Goal: Task Accomplishment & Management: Complete application form

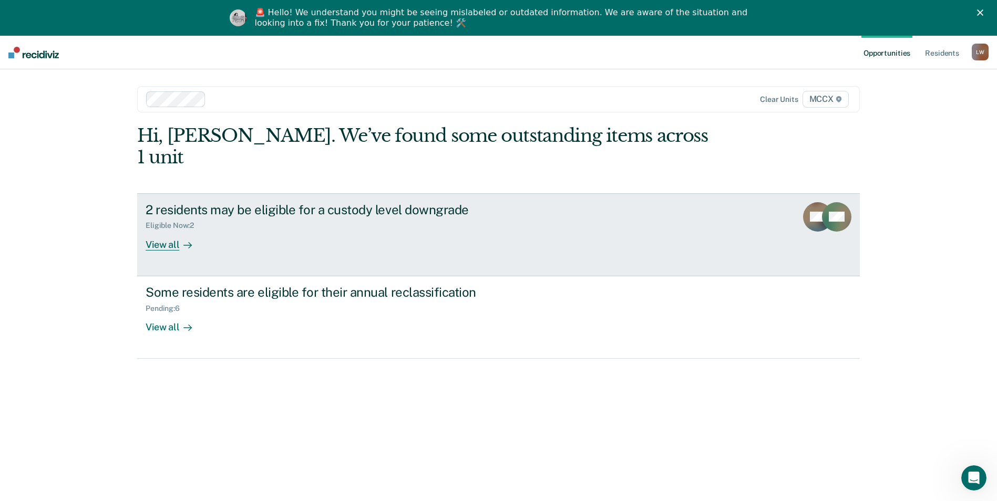
click at [158, 230] on div "View all" at bounding box center [175, 240] width 59 height 20
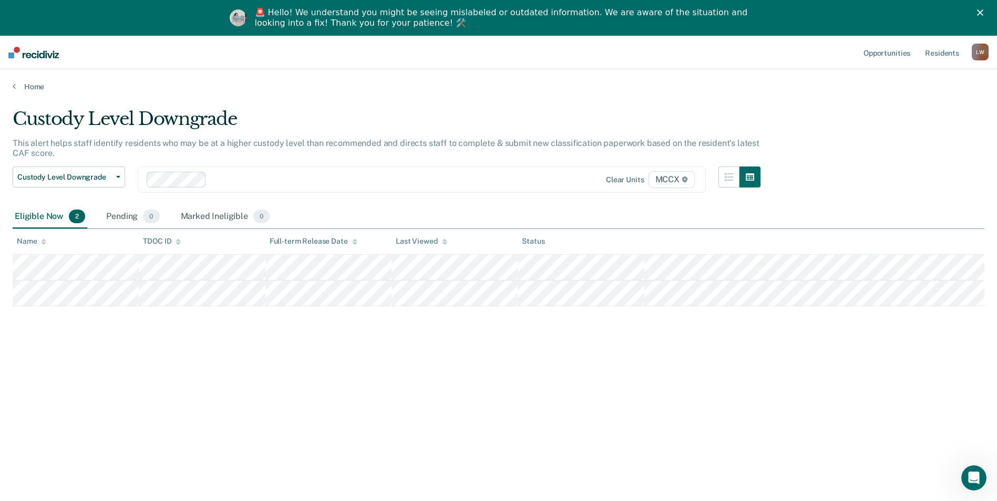
click at [359, 399] on div "Custody Level Downgrade This alert helps staff identify residents who may be at…" at bounding box center [498, 283] width 971 height 350
click at [71, 177] on span "Custody Level Downgrade" at bounding box center [64, 177] width 95 height 9
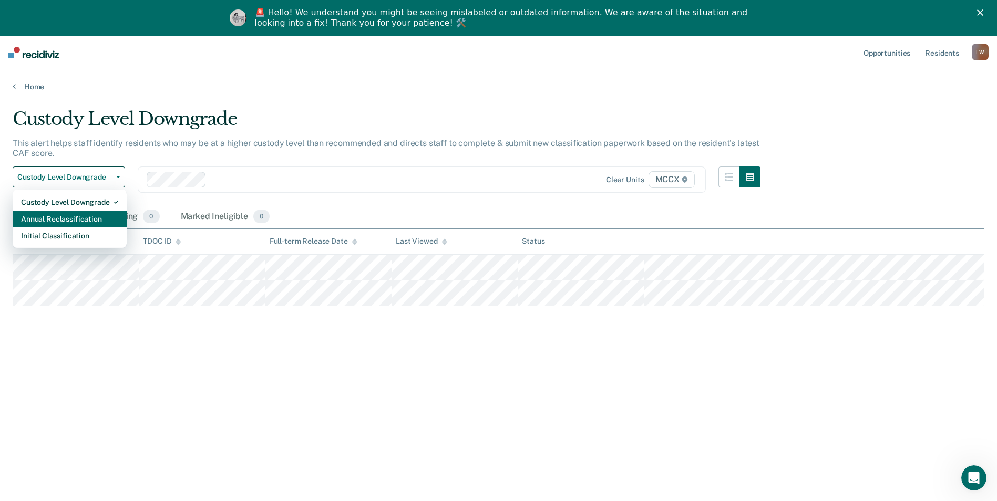
click at [74, 221] on div "Annual Reclassification" at bounding box center [69, 219] width 97 height 17
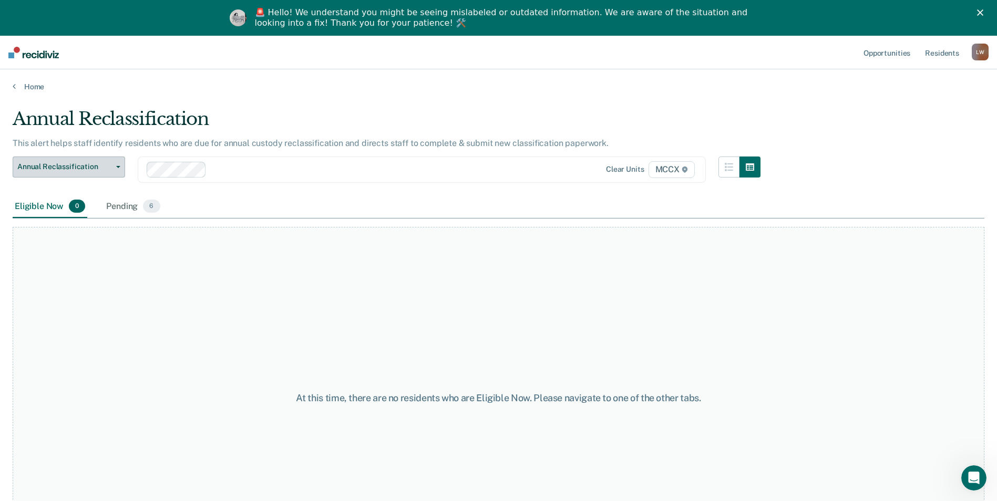
click at [89, 164] on span "Annual Reclassification" at bounding box center [64, 166] width 95 height 9
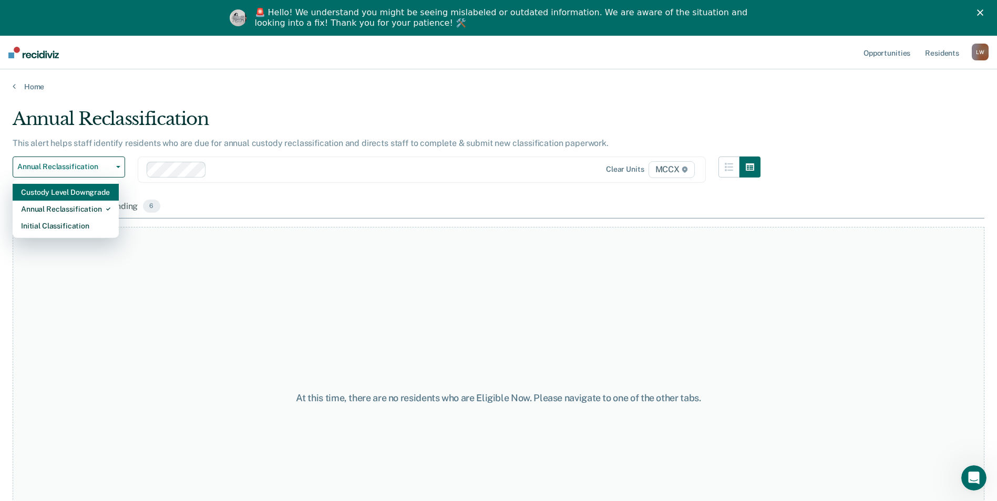
click at [88, 193] on div "Custody Level Downgrade" at bounding box center [65, 192] width 89 height 17
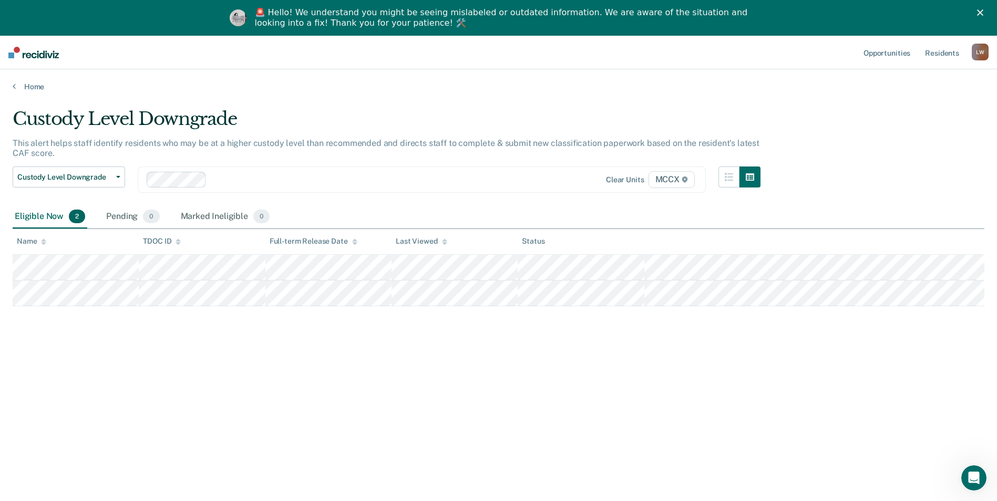
click at [346, 354] on div "Custody Level Downgrade This alert helps staff identify residents who may be at…" at bounding box center [498, 283] width 971 height 350
click at [266, 385] on div "Custody Level Downgrade This alert helps staff identify residents who may be at…" at bounding box center [498, 283] width 971 height 350
click at [671, 178] on span "MCCX" at bounding box center [671, 179] width 46 height 17
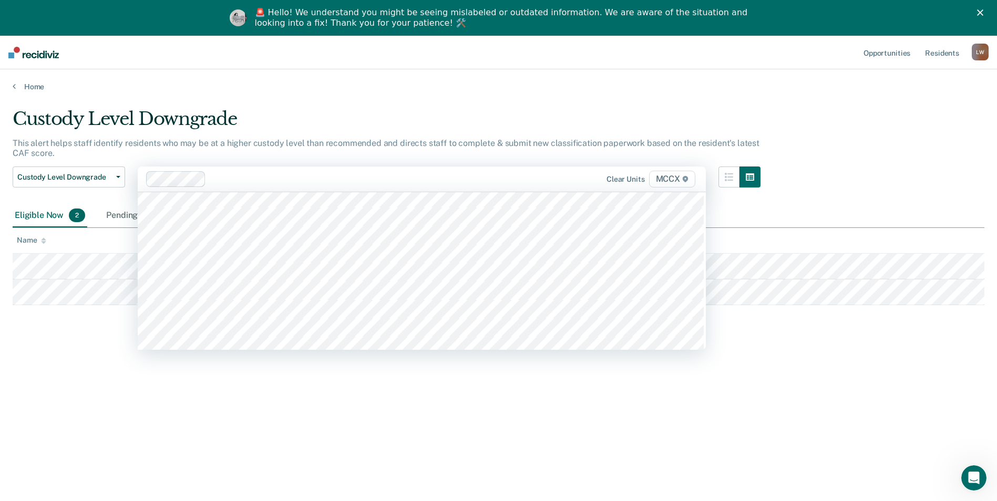
scroll to position [2469, 0]
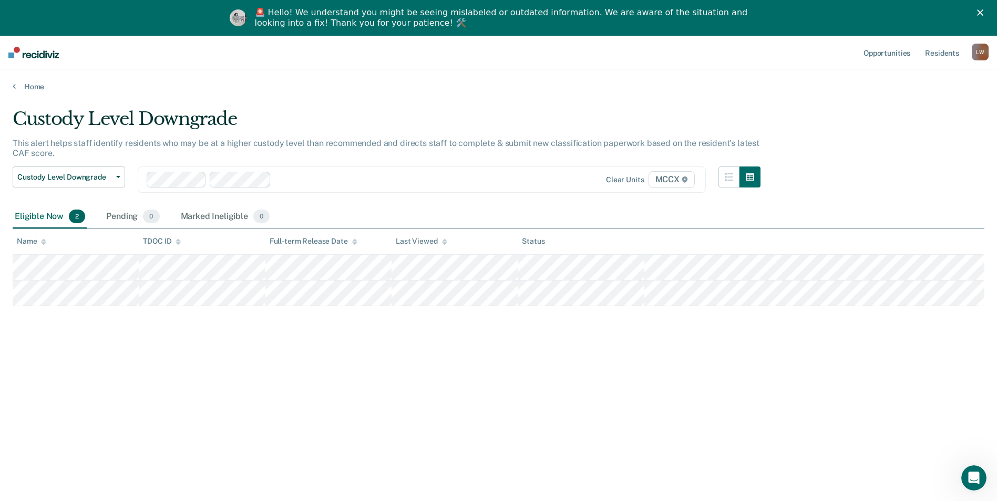
click at [341, 390] on div "Custody Level Downgrade This alert helps staff identify residents who may be at…" at bounding box center [498, 283] width 971 height 350
click at [350, 419] on div "Custody Level Downgrade This alert helps staff identify residents who may be at…" at bounding box center [498, 283] width 971 height 350
click at [278, 465] on div "Custody Level Downgrade This alert helps staff identify residents who may be at…" at bounding box center [498, 299] width 971 height 383
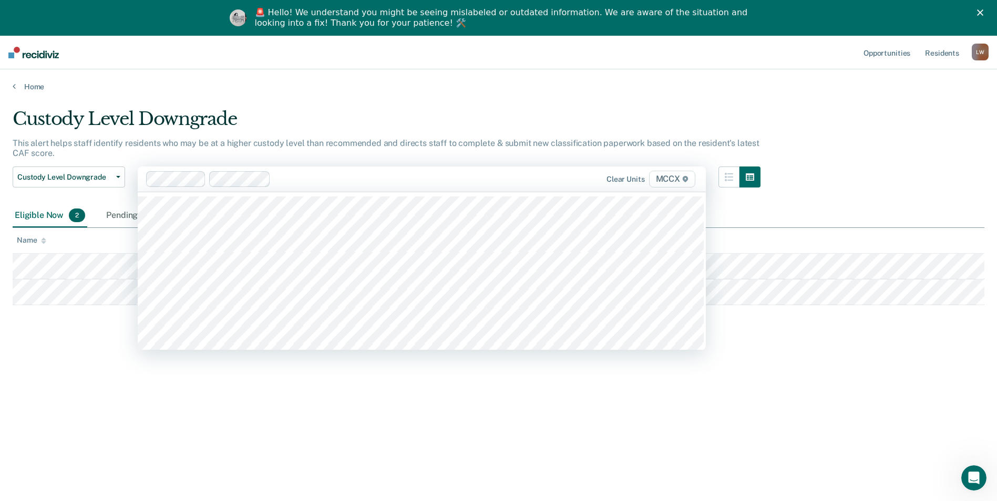
click at [677, 180] on span "MCCX" at bounding box center [672, 179] width 46 height 17
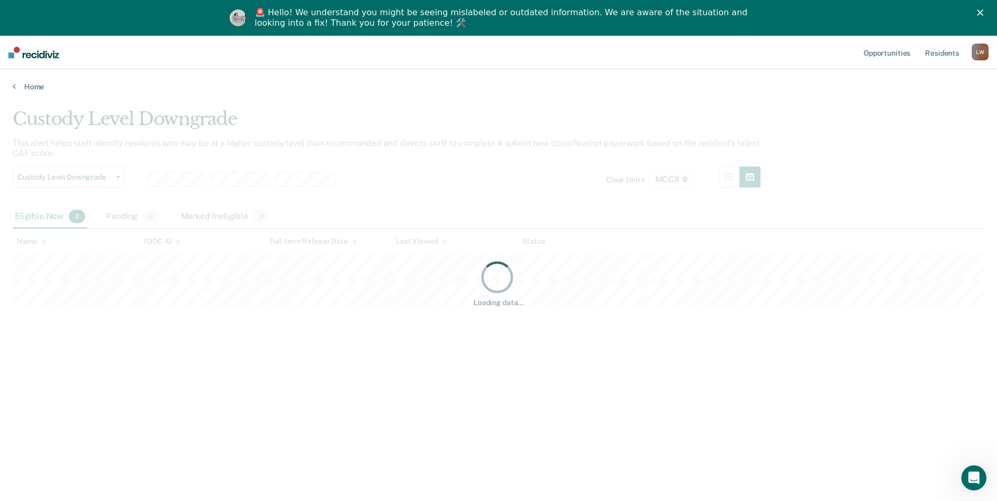
click at [354, 366] on div "Loading data..." at bounding box center [498, 283] width 971 height 350
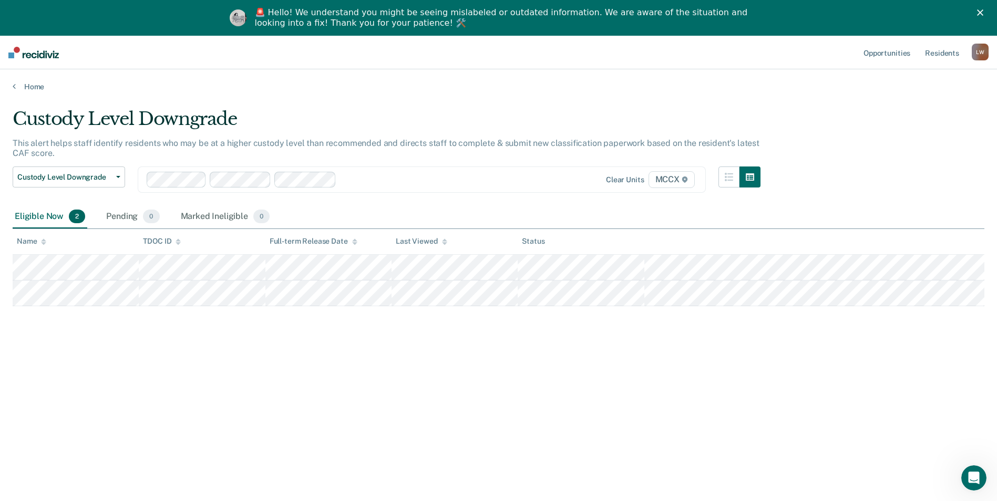
click at [357, 356] on div "Custody Level Downgrade This alert helps staff identify residents who may be at…" at bounding box center [498, 283] width 971 height 350
click at [355, 202] on div "Custody Level Downgrade Custody Level Downgrade Annual Reclassification Initial…" at bounding box center [387, 186] width 748 height 39
click at [251, 367] on div "Custody Level Downgrade This alert helps staff identify residents who may be at…" at bounding box center [498, 283] width 971 height 350
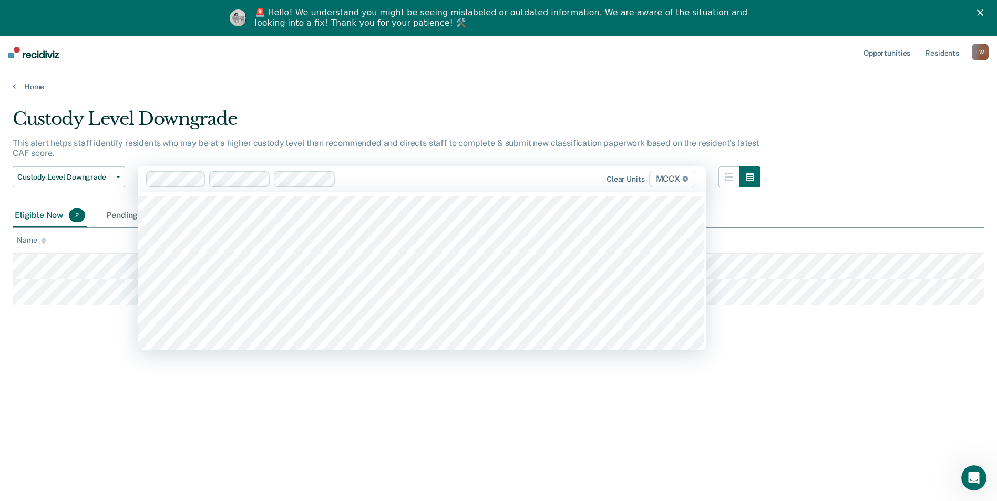
click at [448, 411] on div "Custody Level Downgrade This alert helps staff identify residents who may be at…" at bounding box center [498, 283] width 971 height 350
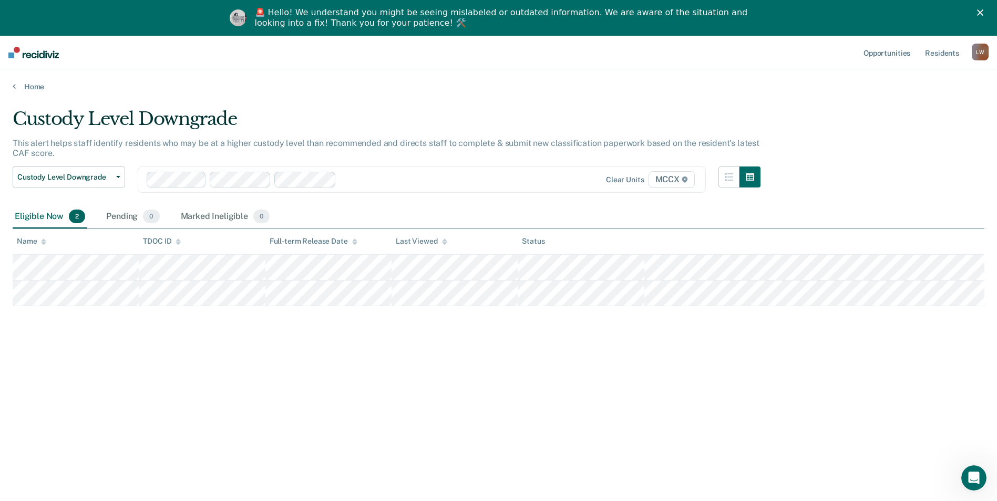
click at [463, 407] on div "Custody Level Downgrade This alert helps staff identify residents who may be at…" at bounding box center [498, 283] width 971 height 350
click at [890, 132] on div "Custody Level Downgrade This alert helps staff identify residents who may be at…" at bounding box center [498, 283] width 971 height 350
click at [157, 357] on div "Custody Level Downgrade This alert helps staff identify residents who may be at…" at bounding box center [498, 283] width 971 height 350
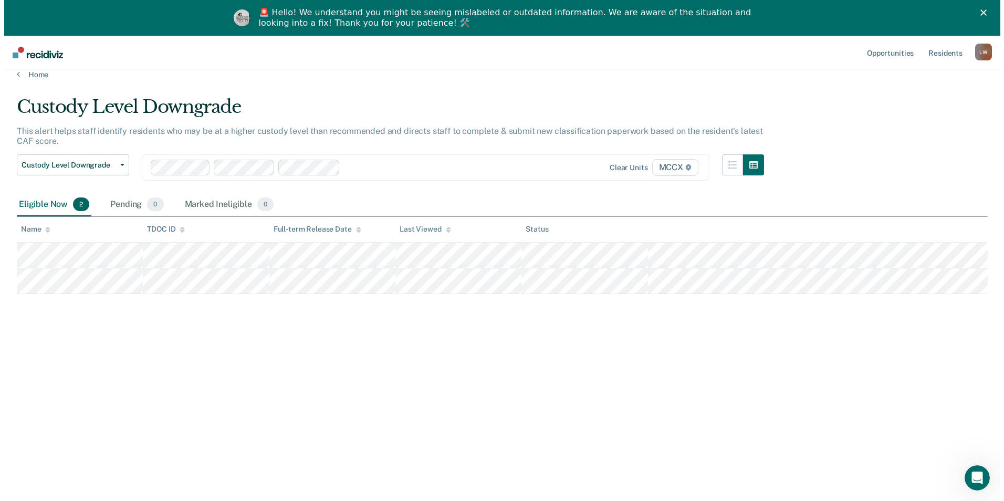
scroll to position [0, 0]
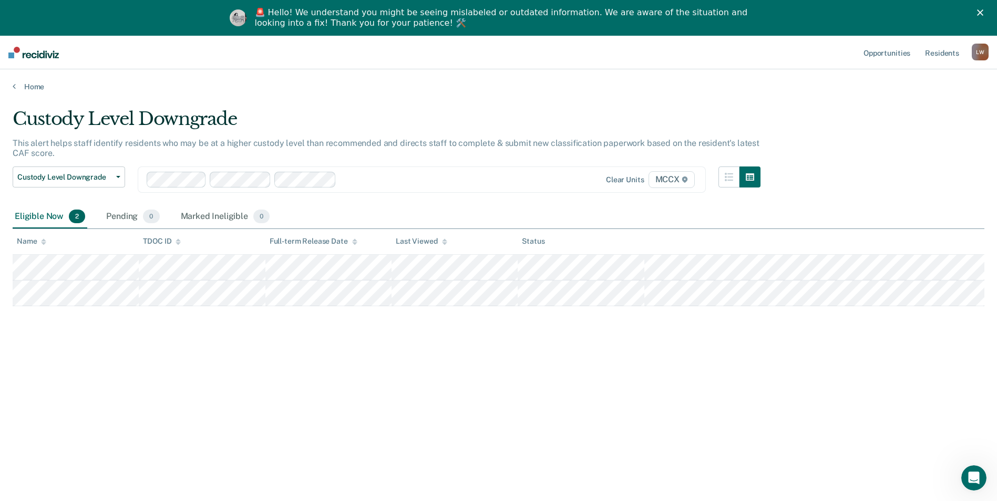
click at [354, 376] on div "Custody Level Downgrade This alert helps staff identify residents who may be at…" at bounding box center [498, 283] width 971 height 350
click at [983, 11] on polygon "Close" at bounding box center [980, 12] width 6 height 6
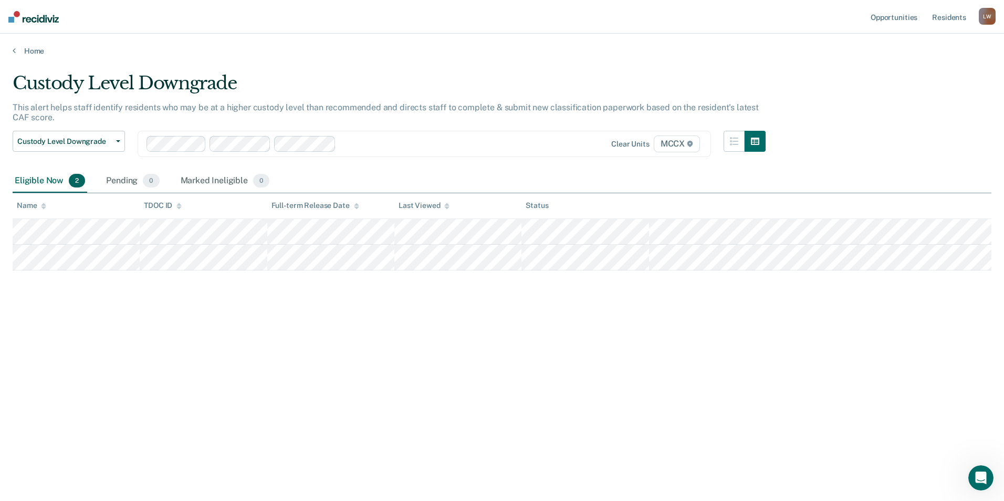
click at [407, 382] on div "Custody Level Downgrade This alert helps staff identify residents who may be at…" at bounding box center [502, 247] width 979 height 350
click at [379, 9] on nav "Opportunities Resident s [PERSON_NAME] [PERSON_NAME] Profile How it works Log O…" at bounding box center [502, 17] width 1004 height 34
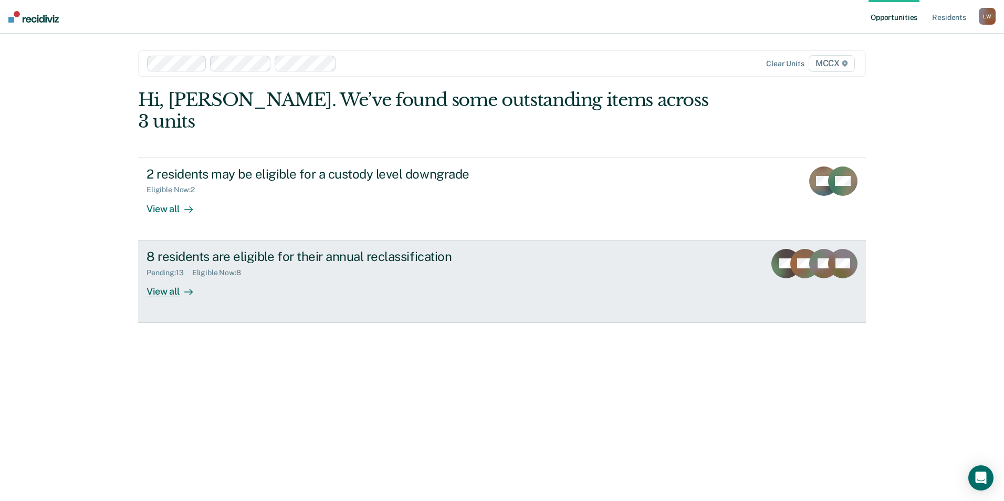
click at [176, 277] on div "View all" at bounding box center [176, 287] width 59 height 20
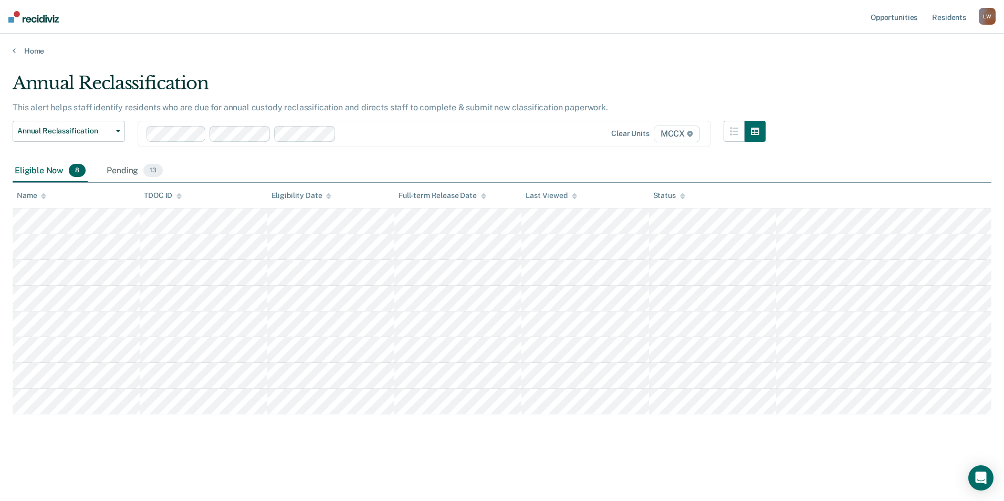
click at [474, 455] on div "Annual Reclassification This alert helps staff identify residents who are due f…" at bounding box center [502, 263] width 979 height 383
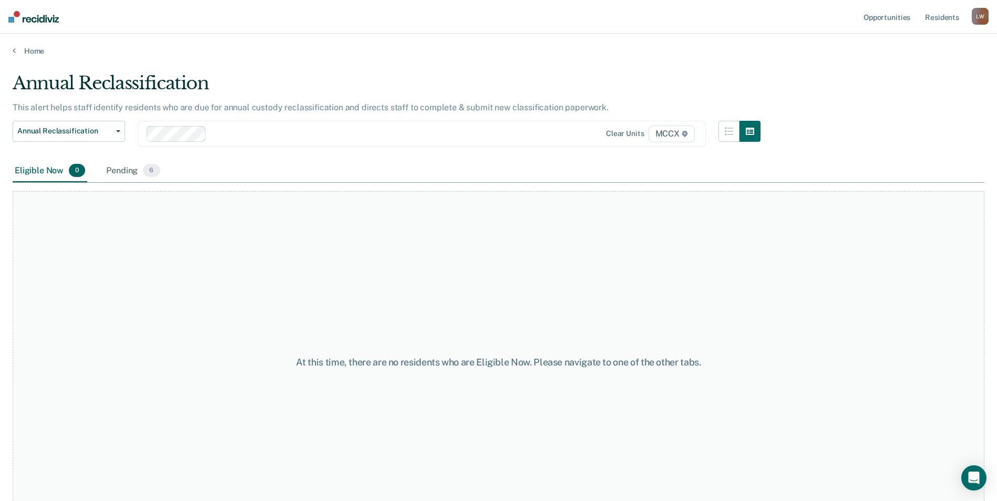
click at [265, 141] on div at bounding box center [339, 134] width 385 height 16
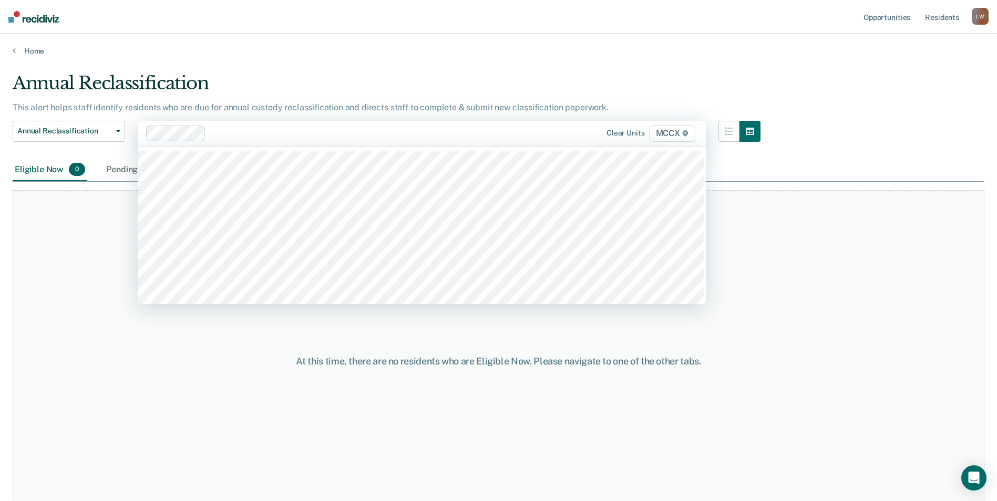
click at [103, 307] on div "At this time, there are no residents who are Eligible Now. Please navigate to o…" at bounding box center [498, 360] width 971 height 341
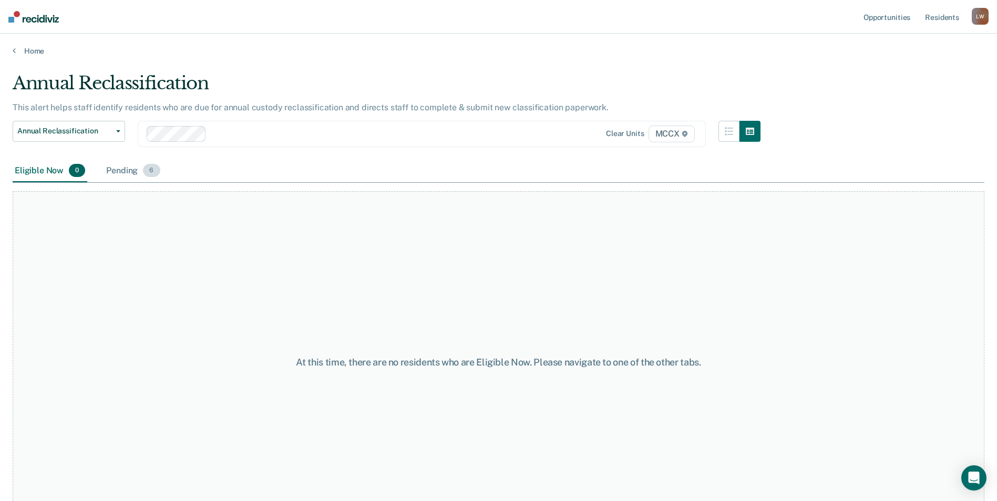
click at [119, 169] on div "Pending 6" at bounding box center [133, 171] width 58 height 23
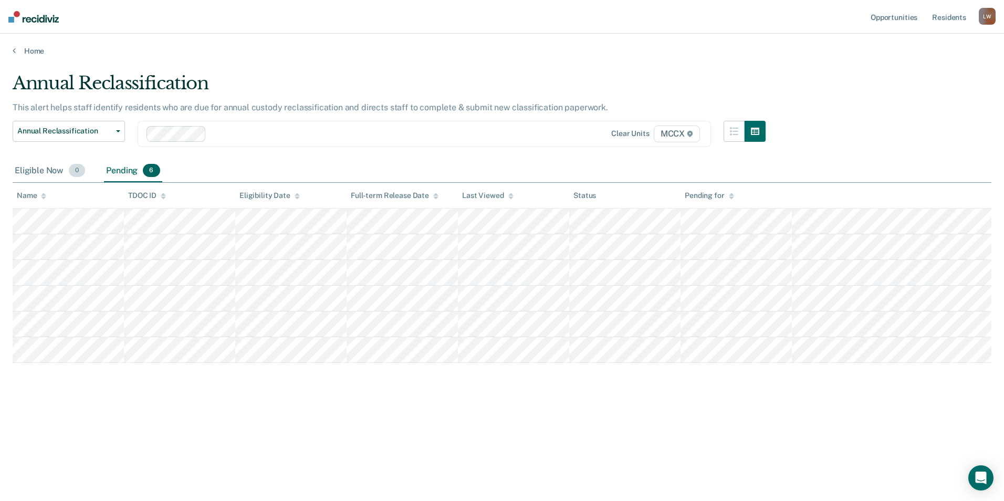
click at [42, 168] on div "Eligible Now 0" at bounding box center [50, 171] width 75 height 23
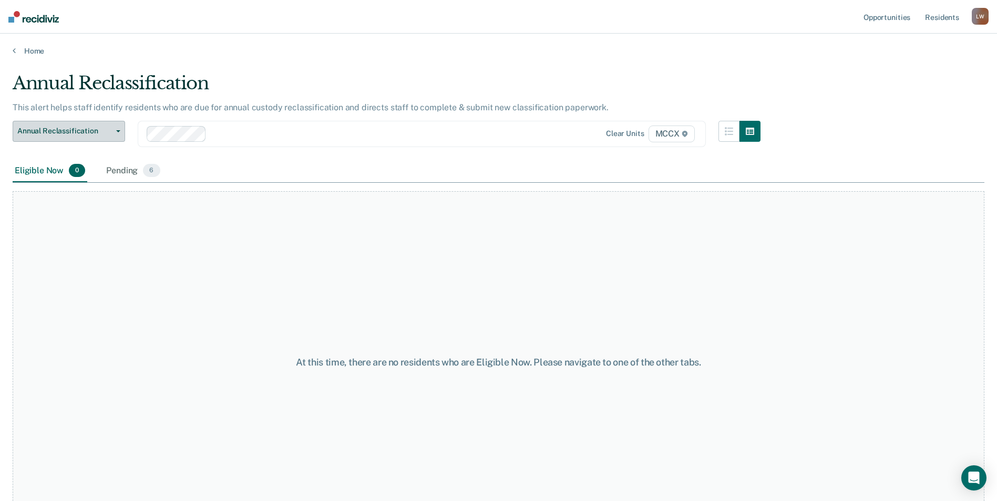
click at [108, 133] on span "Annual Reclassification" at bounding box center [64, 131] width 95 height 9
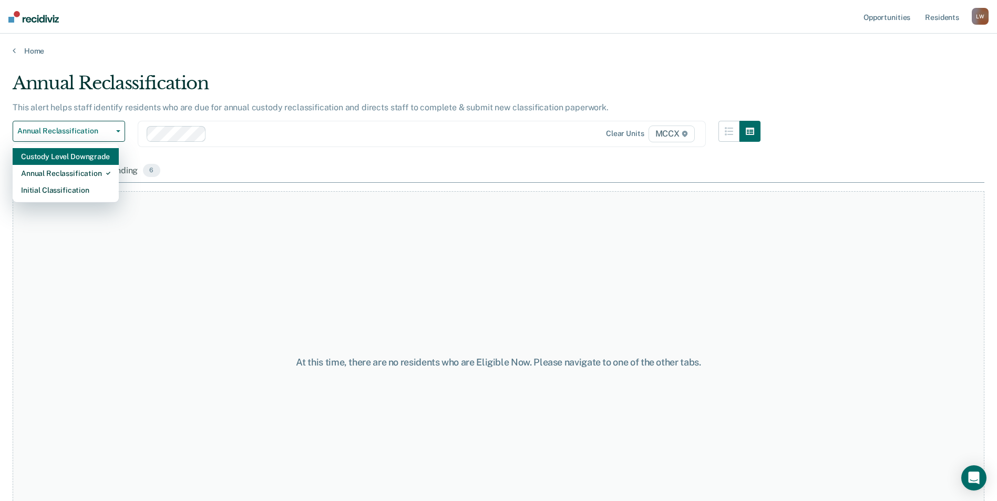
click at [78, 157] on div "Custody Level Downgrade" at bounding box center [65, 156] width 89 height 17
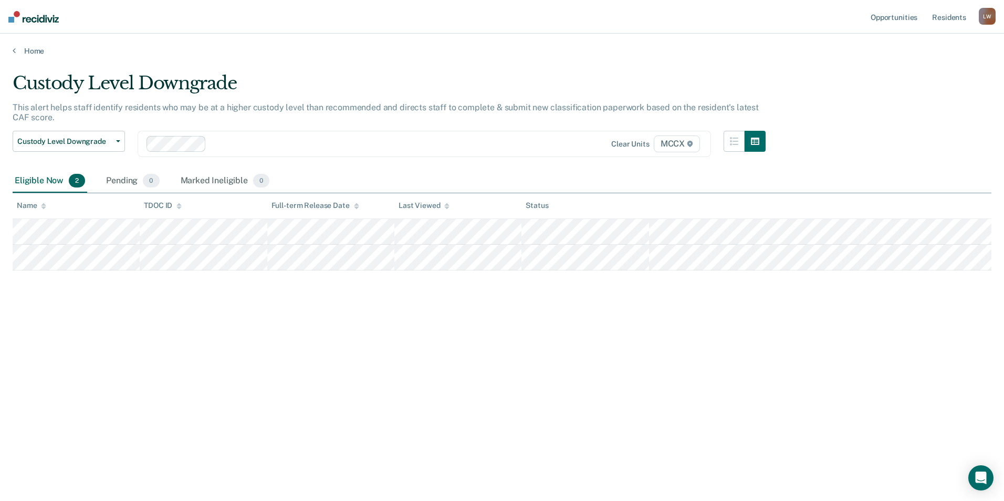
click at [257, 345] on div "Custody Level Downgrade This alert helps staff identify residents who may be at…" at bounding box center [502, 247] width 979 height 350
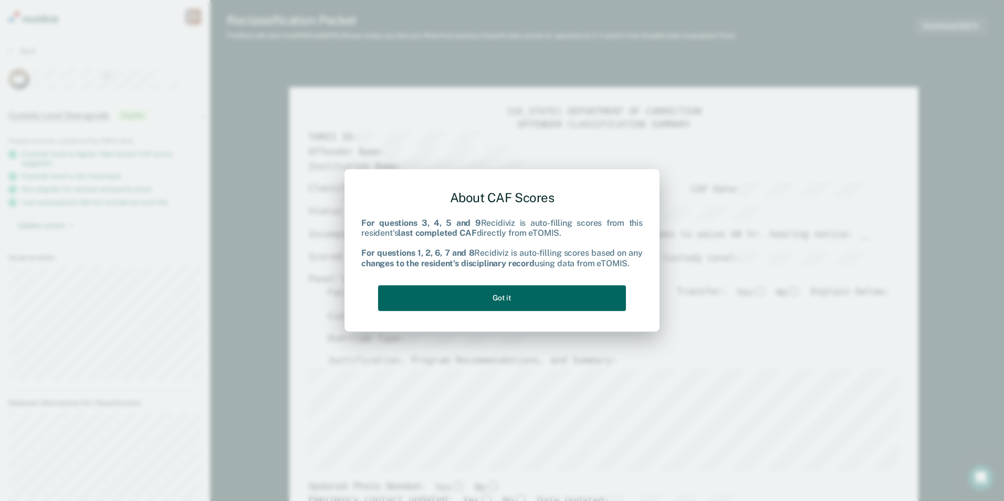
click at [507, 298] on button "Got it" at bounding box center [502, 298] width 248 height 26
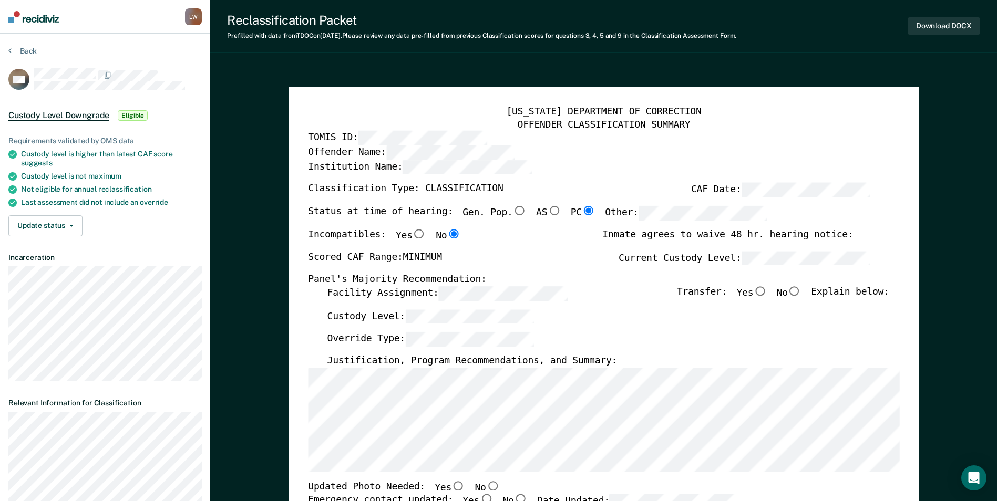
click at [801, 291] on input "No" at bounding box center [794, 290] width 14 height 9
type textarea "x"
radio input "true"
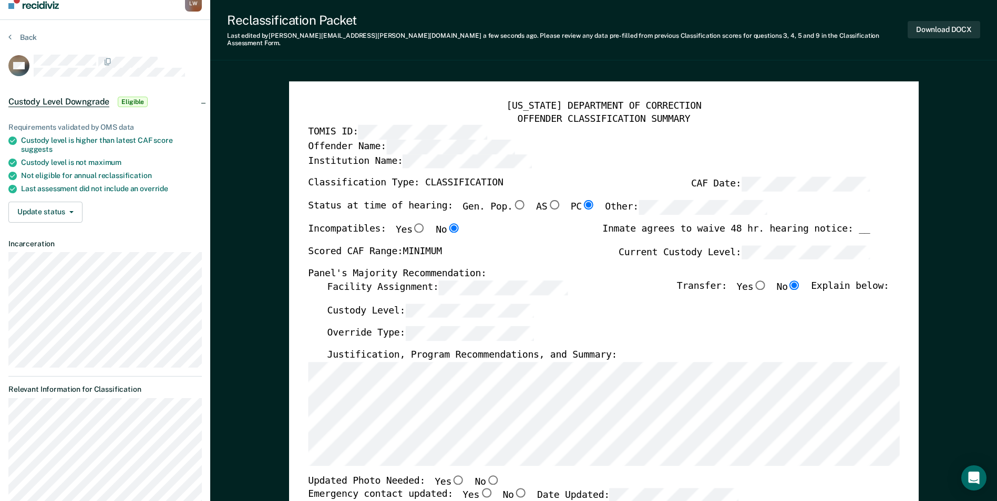
scroll to position [210, 0]
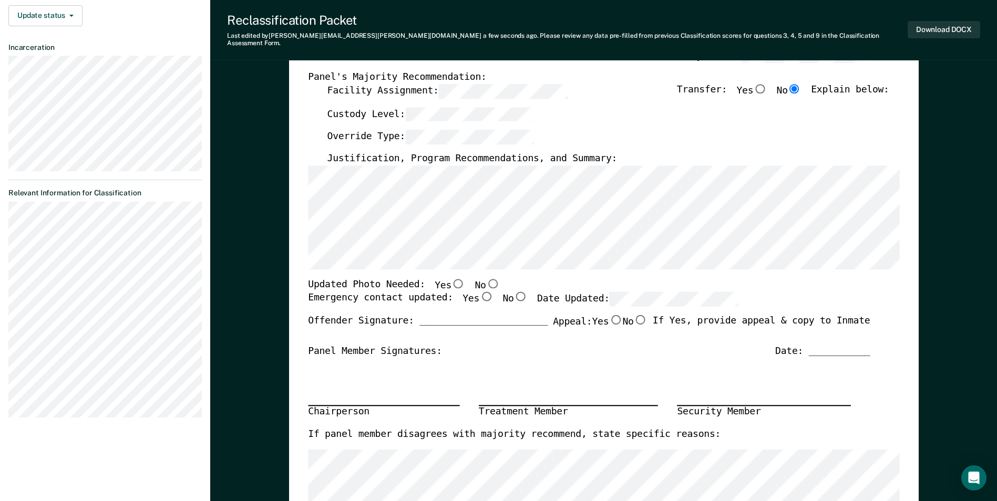
click at [485, 278] on input "No" at bounding box center [492, 282] width 14 height 9
type textarea "x"
radio input "true"
click at [660, 132] on div "Override Type:" at bounding box center [608, 141] width 562 height 23
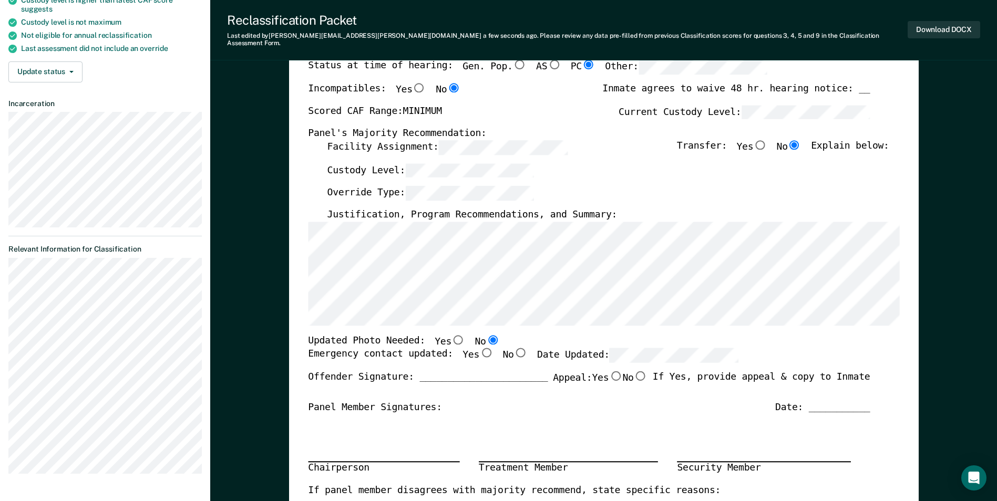
scroll to position [53, 0]
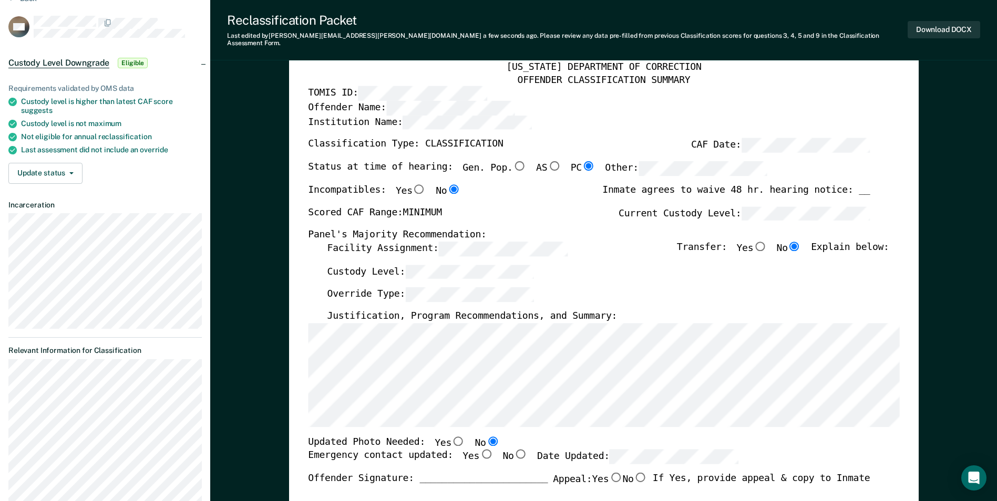
click at [602, 198] on div "Incompatibles: Yes No Inmate agrees to waive 48 hr. hearing notice: __" at bounding box center [589, 195] width 562 height 22
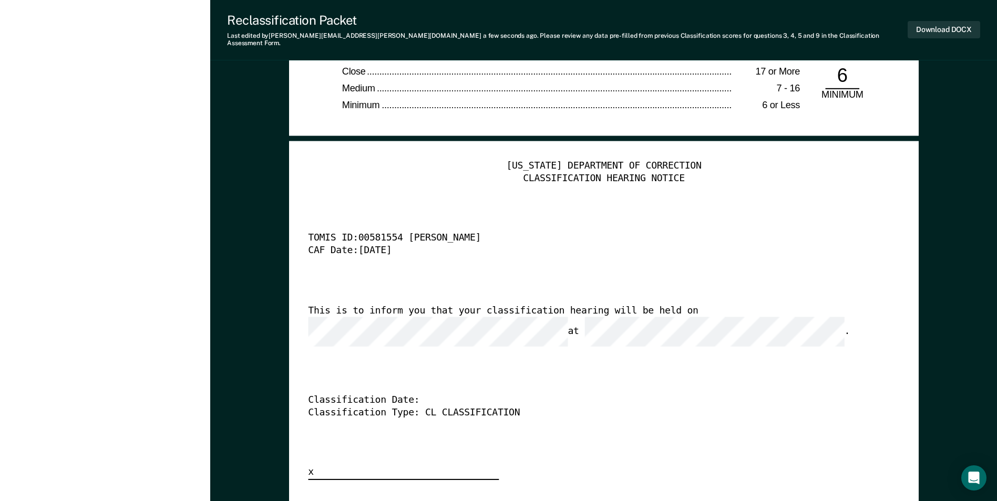
scroll to position [0, 0]
click at [763, 365] on div "TENNESSEE DEPARTMENT OF CORRECTION CLASSIFICATION HEARING NOTICE TOMIS ID: 0058…" at bounding box center [603, 320] width 591 height 320
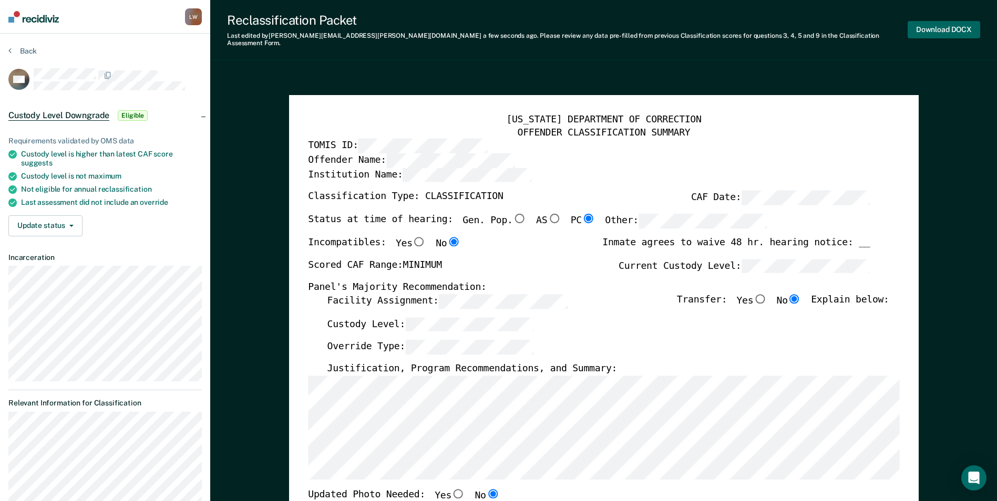
click at [935, 25] on button "Download DOCX" at bounding box center [943, 29] width 72 height 17
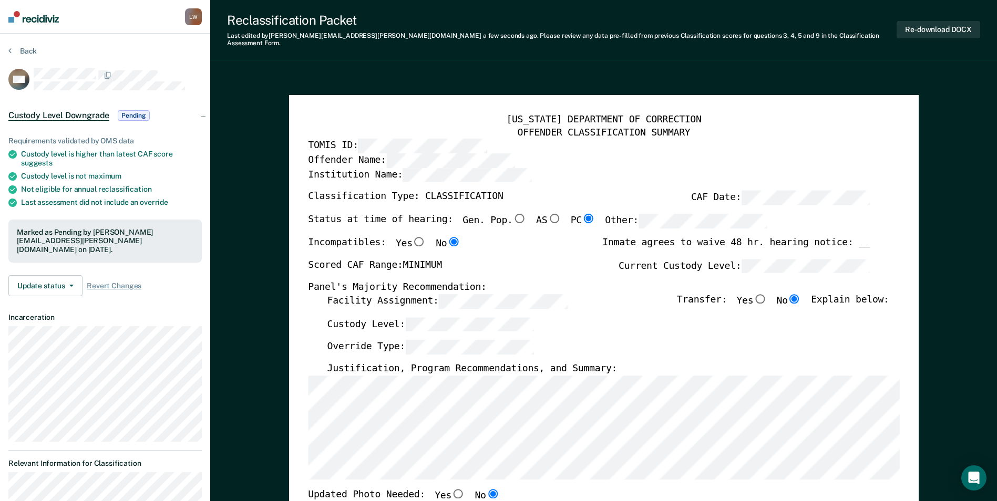
drag, startPoint x: 600, startPoint y: 313, endPoint x: 595, endPoint y: 296, distance: 18.1
click at [600, 317] on div "Custody Level:" at bounding box center [608, 328] width 562 height 23
click at [23, 53] on button "Back" at bounding box center [22, 50] width 28 height 9
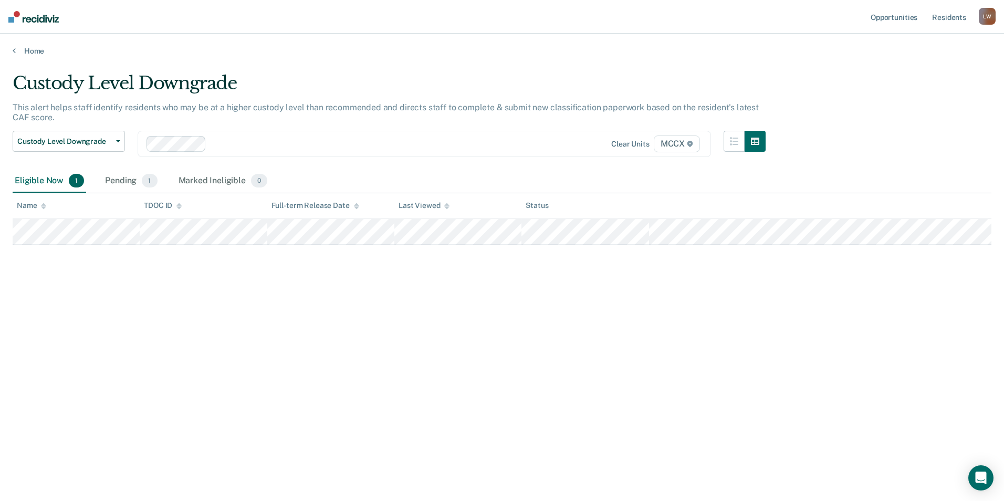
click at [248, 395] on div "Custody Level Downgrade This alert helps staff identify residents who may be at…" at bounding box center [502, 247] width 979 height 350
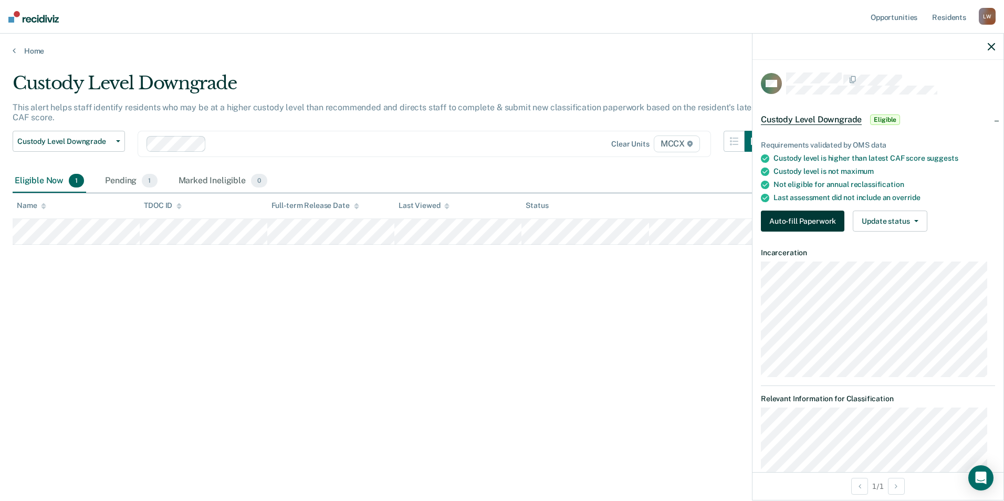
click at [804, 220] on button "Auto-fill Paperwork" at bounding box center [803, 221] width 84 height 21
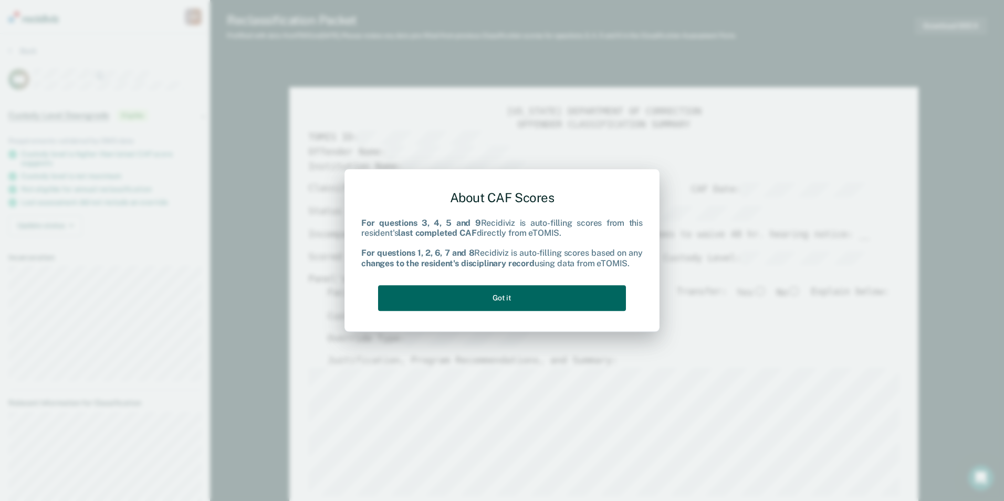
click at [484, 298] on button "Got it" at bounding box center [502, 298] width 248 height 26
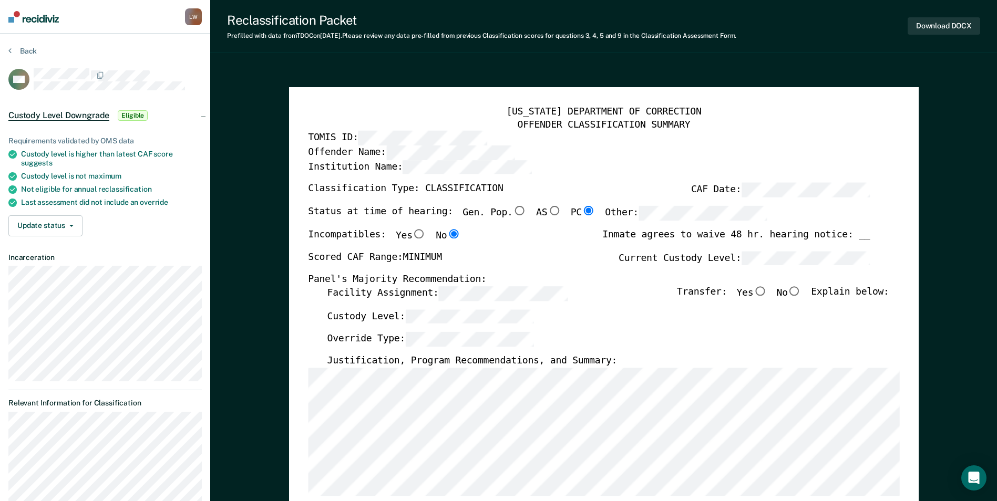
click at [801, 289] on input "No" at bounding box center [794, 290] width 14 height 9
type textarea "x"
radio input "true"
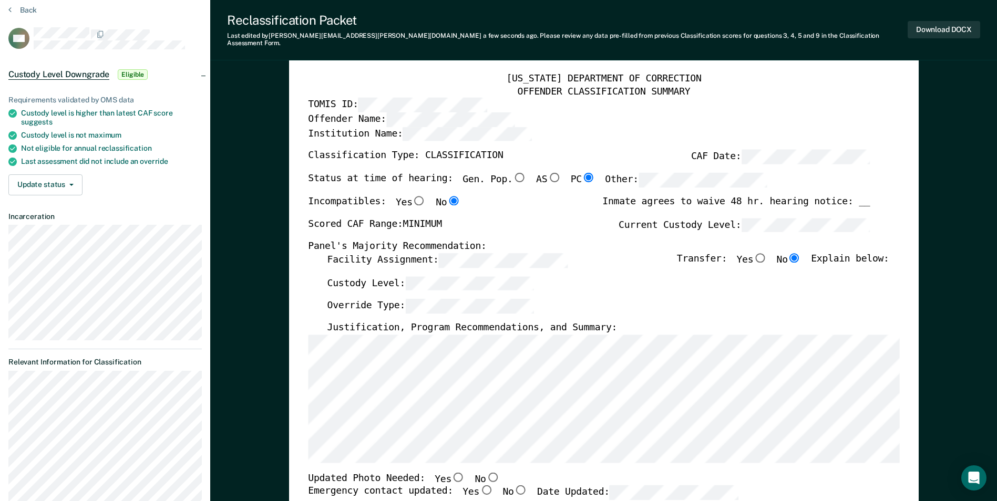
scroll to position [53, 0]
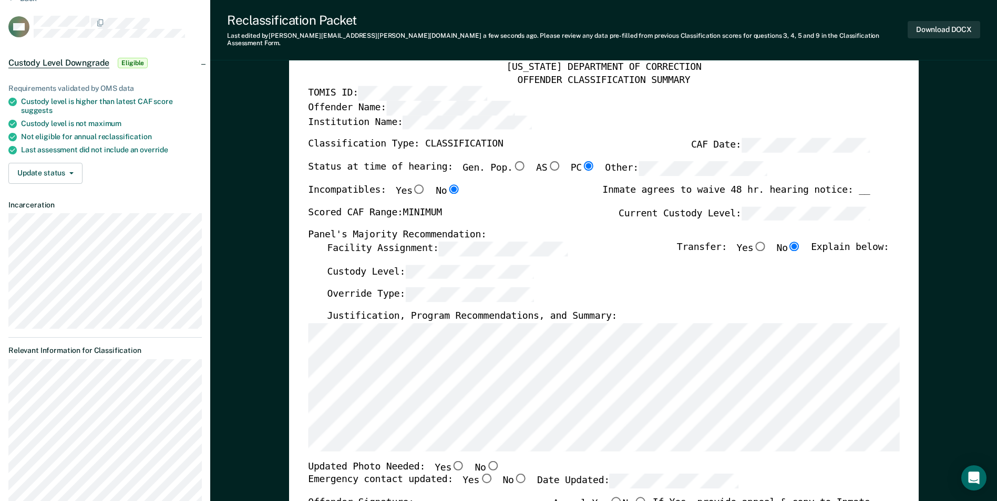
click at [673, 297] on div "Override Type:" at bounding box center [608, 298] width 562 height 23
click at [662, 264] on div "Custody Level:" at bounding box center [608, 275] width 562 height 23
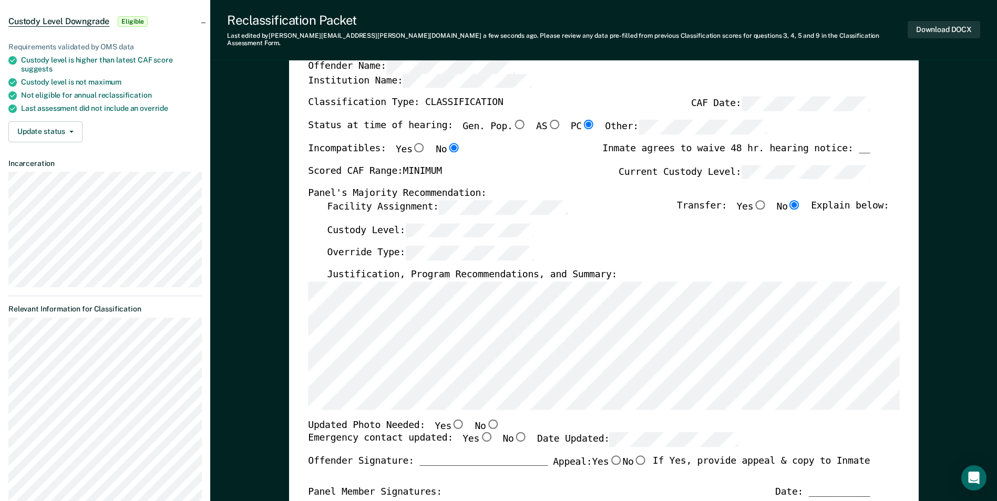
scroll to position [105, 0]
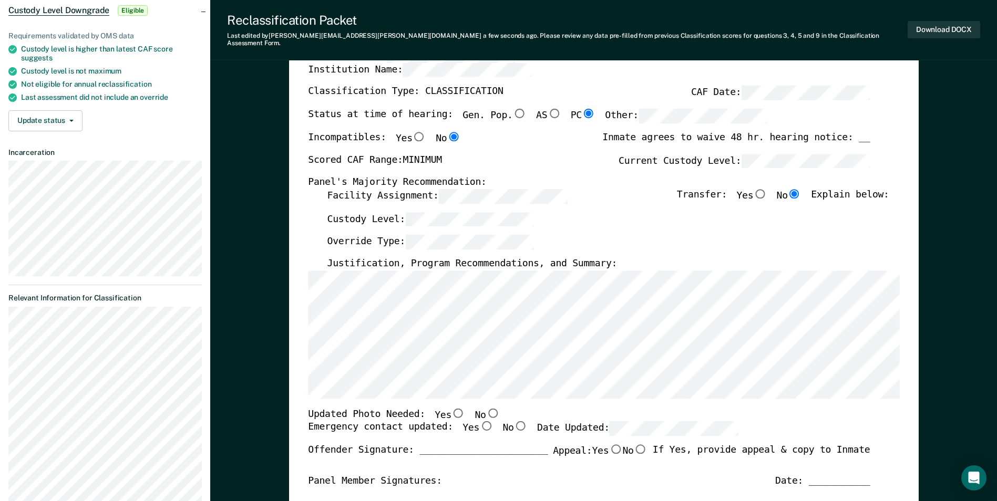
click at [485, 408] on input "No" at bounding box center [492, 412] width 14 height 9
type textarea "x"
radio input "true"
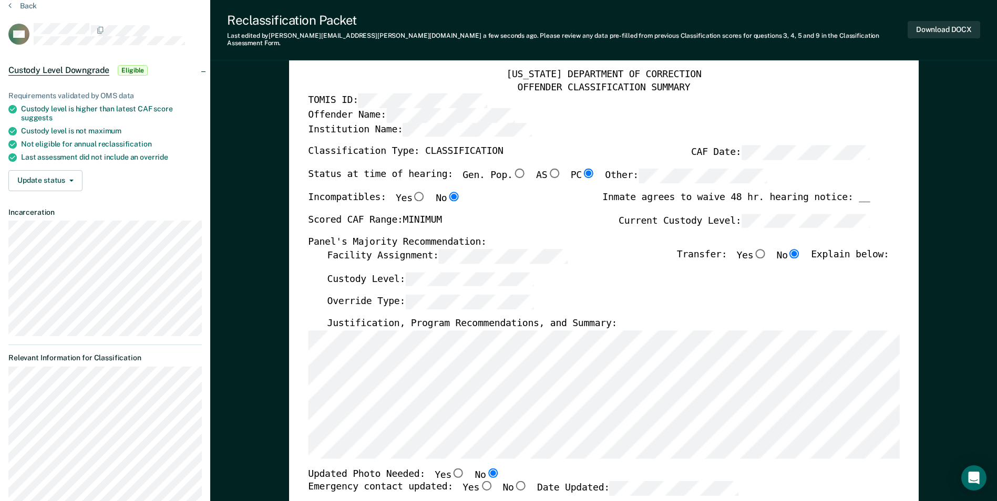
scroll to position [0, 0]
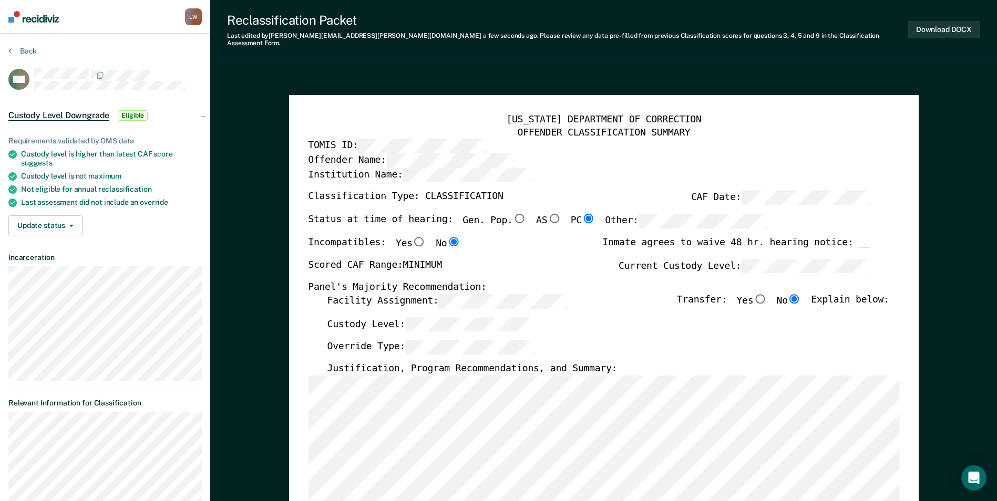
click at [550, 258] on div "Scored CAF Range: MINIMUM Current Custody Level:" at bounding box center [589, 269] width 562 height 23
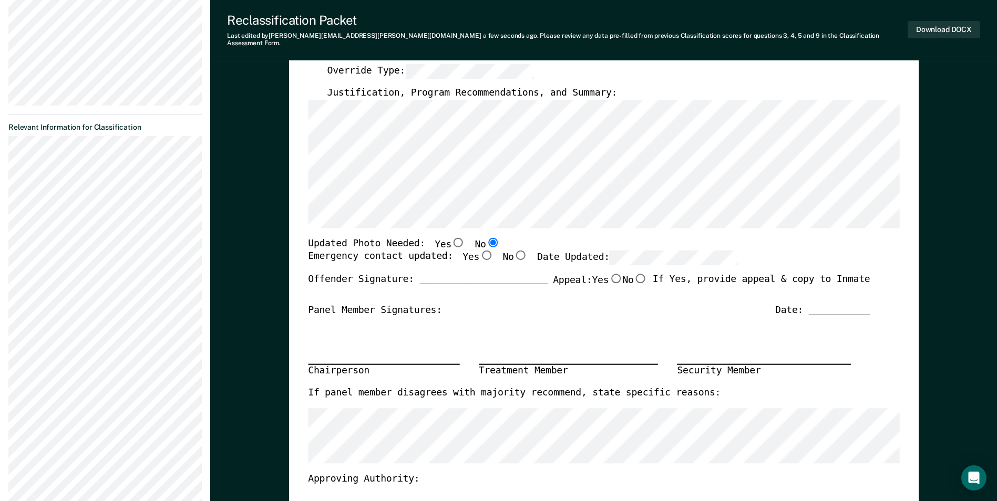
scroll to position [210, 0]
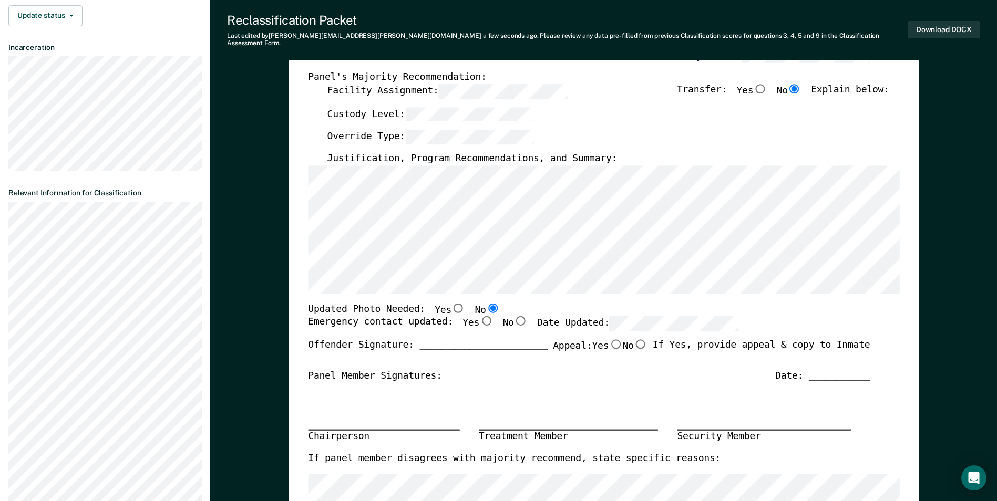
click at [613, 107] on div "Custody Level:" at bounding box center [608, 118] width 562 height 23
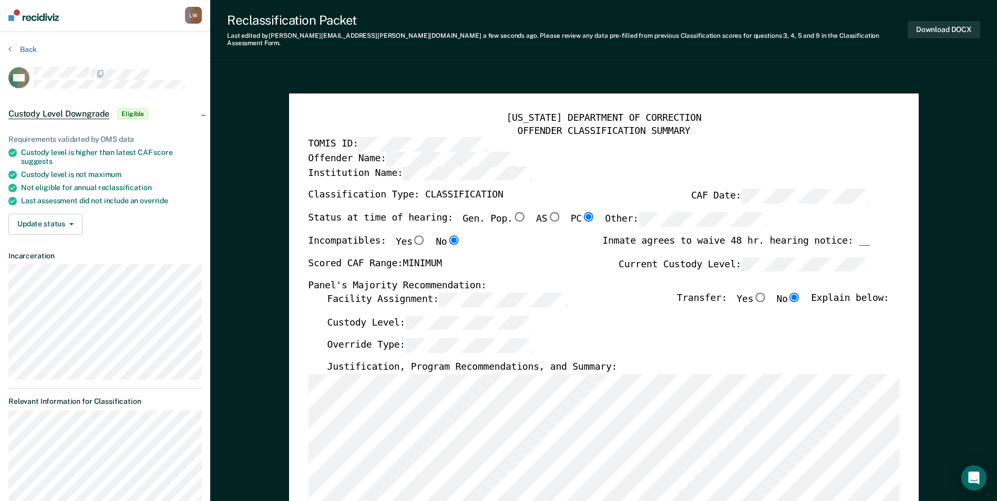
scroll to position [0, 0]
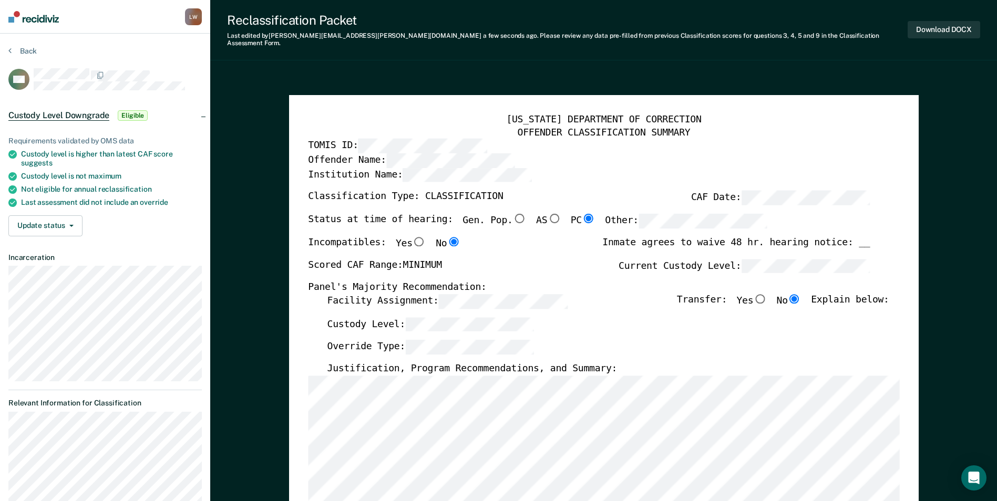
drag, startPoint x: 608, startPoint y: 267, endPoint x: 592, endPoint y: 261, distance: 18.0
click at [608, 267] on div "Scored CAF Range: MINIMUM Current Custody Level:" at bounding box center [589, 269] width 562 height 23
click at [537, 236] on div "Incompatibles: Yes No Inmate agrees to waive 48 hr. hearing notice: __" at bounding box center [589, 247] width 562 height 22
click at [588, 258] on div "Scored CAF Range: MINIMUM Current Custody Level:" at bounding box center [589, 269] width 562 height 23
click at [945, 26] on button "Download DOCX" at bounding box center [943, 29] width 72 height 17
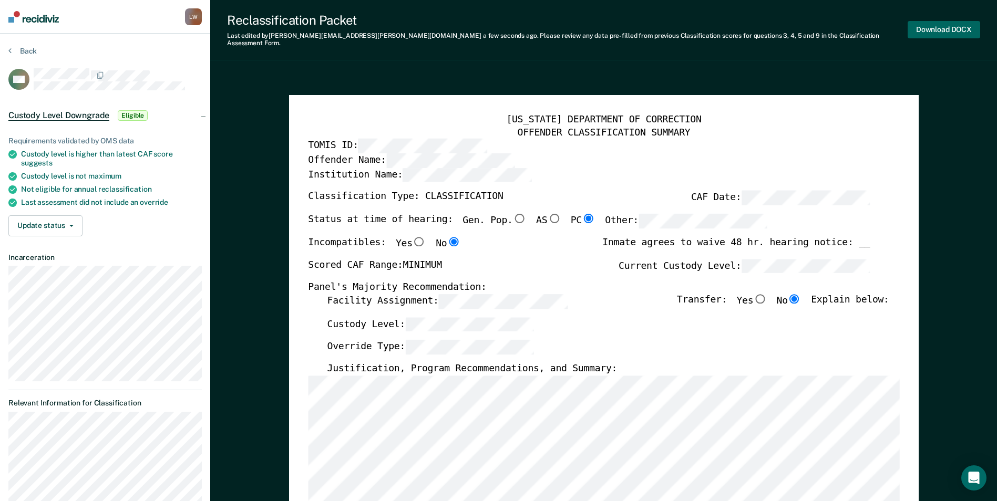
type textarea "x"
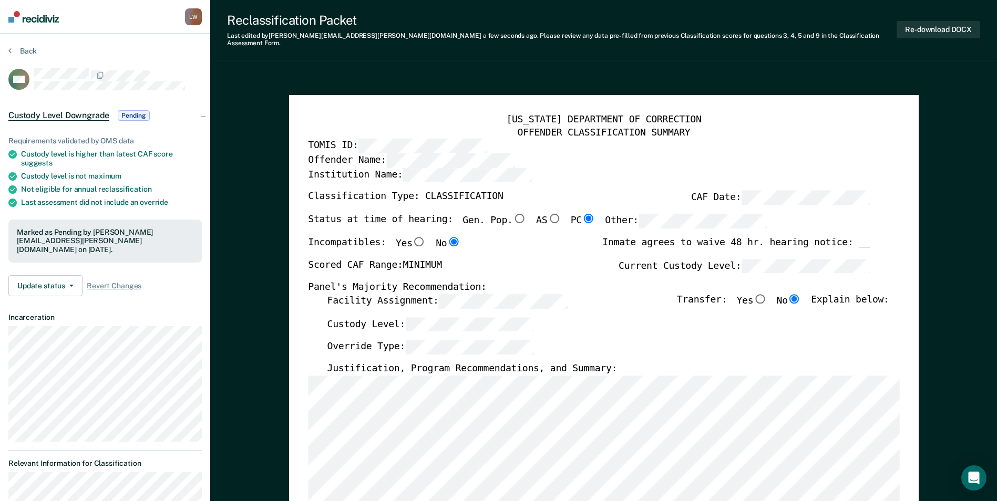
click at [335, 95] on div "TENNESSEE DEPARTMENT OF CORRECTION OFFENDER CLASSIFICATION SUMMARY TOMIS ID: Of…" at bounding box center [603, 505] width 629 height 820
click at [26, 48] on button "Back" at bounding box center [22, 50] width 28 height 9
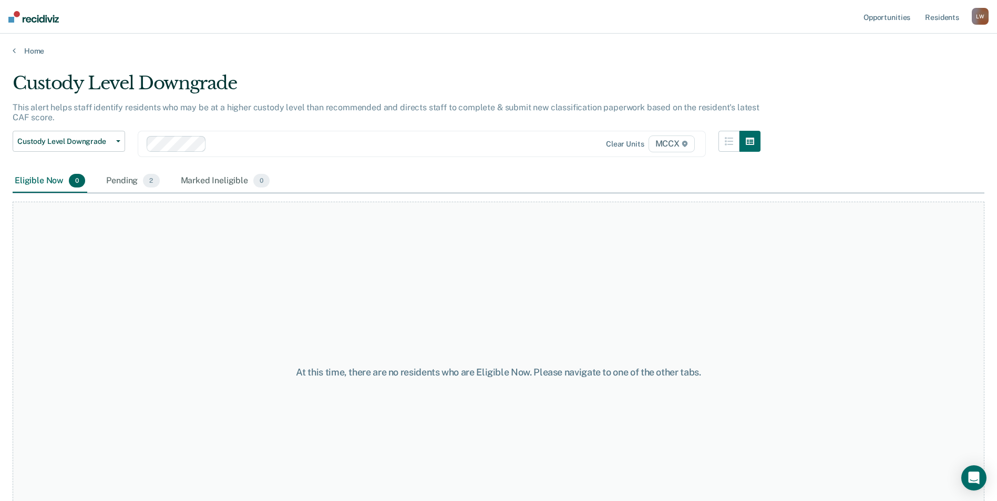
drag, startPoint x: 411, startPoint y: 62, endPoint x: 417, endPoint y: 59, distance: 5.9
click at [412, 61] on main "Custody Level Downgrade This alert helps staff identify residents who may be at…" at bounding box center [498, 277] width 997 height 442
click at [181, 300] on div "At this time, there are no residents who are Eligible Now. Please navigate to o…" at bounding box center [498, 372] width 971 height 341
click at [117, 181] on div "Pending 2" at bounding box center [132, 181] width 57 height 23
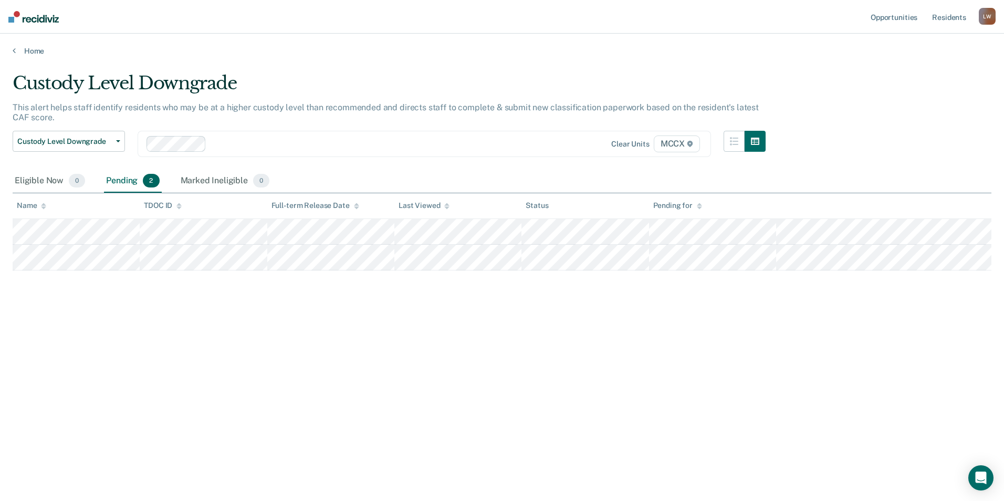
click at [142, 325] on div "Custody Level Downgrade This alert helps staff identify residents who may be at…" at bounding box center [502, 247] width 979 height 350
click at [39, 184] on div "Eligible Now 0" at bounding box center [50, 181] width 75 height 23
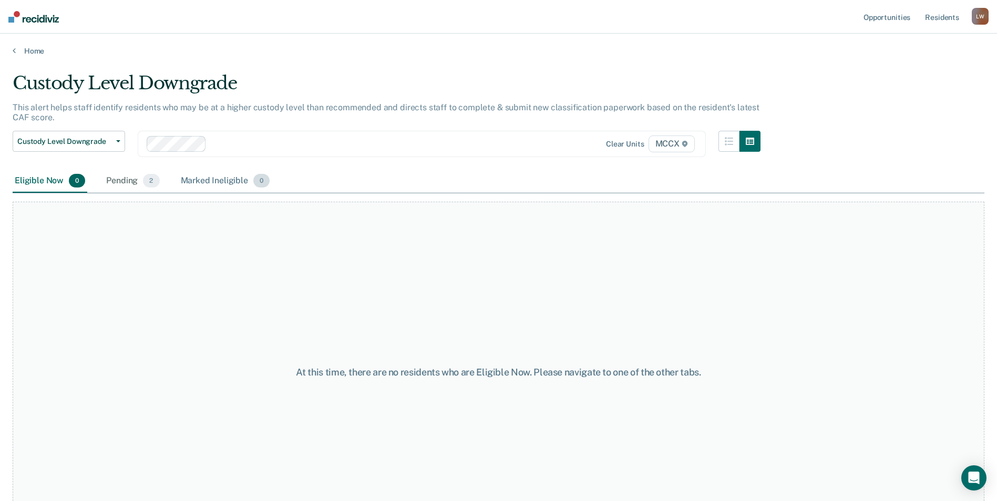
click at [219, 179] on div "Marked Ineligible 0" at bounding box center [226, 181] width 94 height 23
click at [44, 178] on div "Eligible Now 0" at bounding box center [50, 181] width 75 height 23
click at [87, 140] on span "Custody Level Downgrade" at bounding box center [64, 141] width 95 height 9
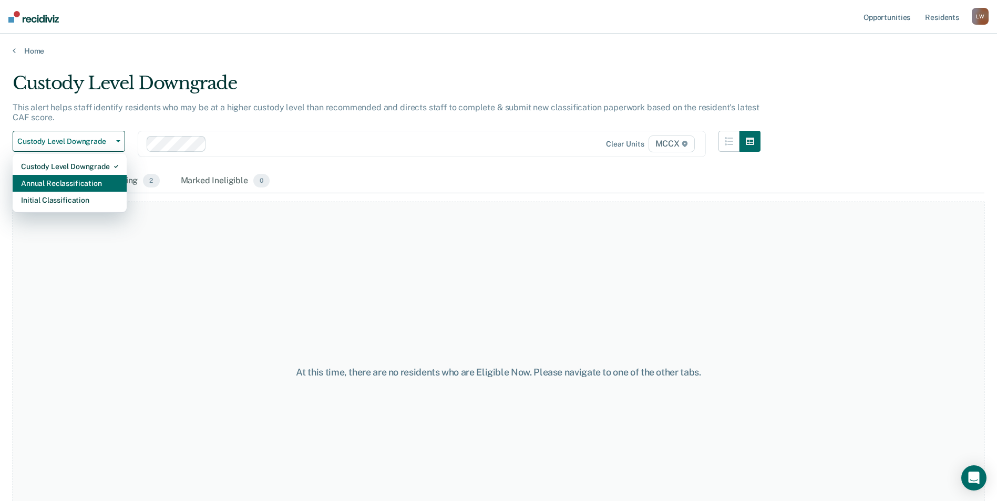
click at [87, 181] on div "Annual Reclassification" at bounding box center [69, 183] width 97 height 17
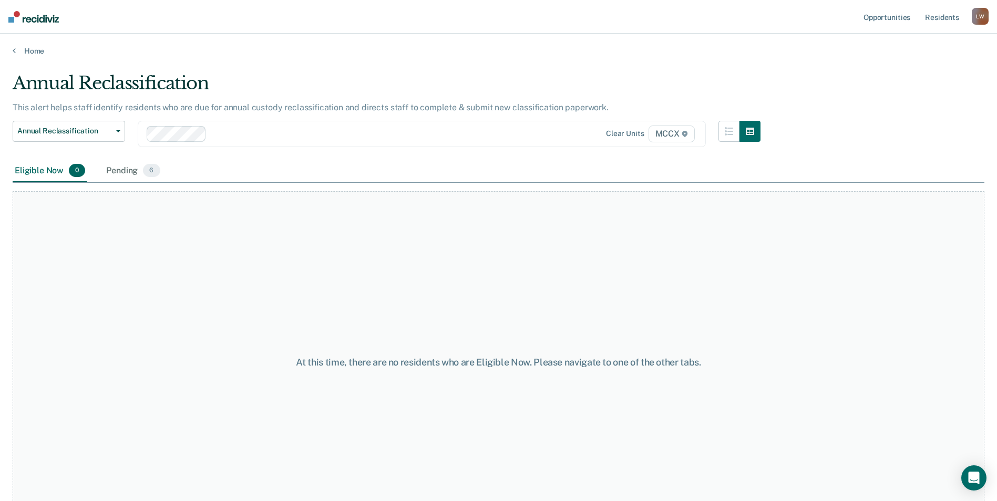
click at [271, 158] on div "Annual Reclassification Custody Level Downgrade Annual Reclassification Initial…" at bounding box center [387, 140] width 748 height 39
click at [572, 22] on nav "Opportunities Resident s [PERSON_NAME] [PERSON_NAME] Profile How it works Log O…" at bounding box center [498, 17] width 997 height 34
click at [287, 18] on nav "Opportunities Resident s [PERSON_NAME] [PERSON_NAME] Profile How it works Log O…" at bounding box center [498, 17] width 997 height 34
click at [389, 47] on link "Home" at bounding box center [498, 50] width 971 height 9
